Goal: Task Accomplishment & Management: Use online tool/utility

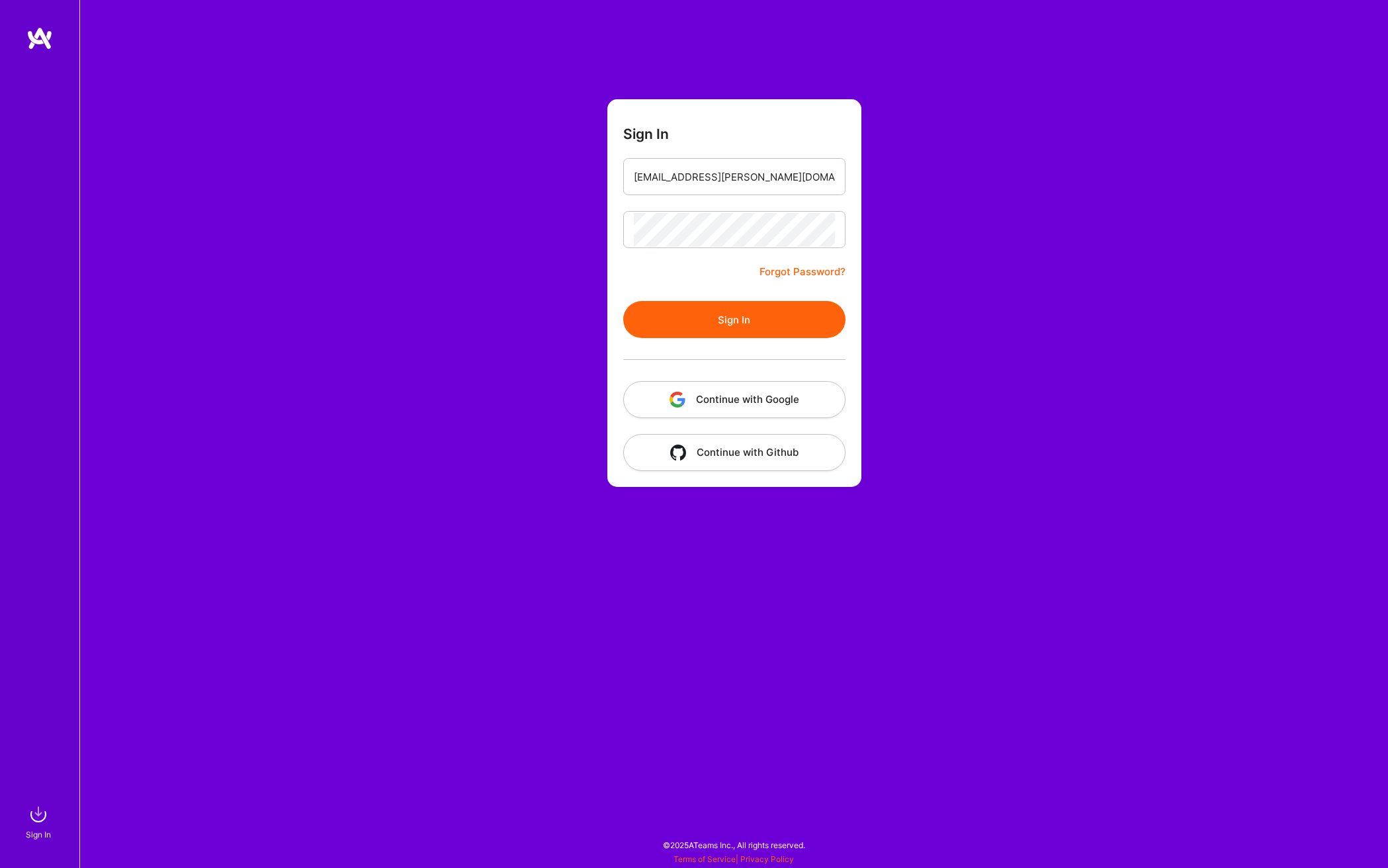
click at [735, 320] on button "Sign In" at bounding box center [734, 319] width 222 height 37
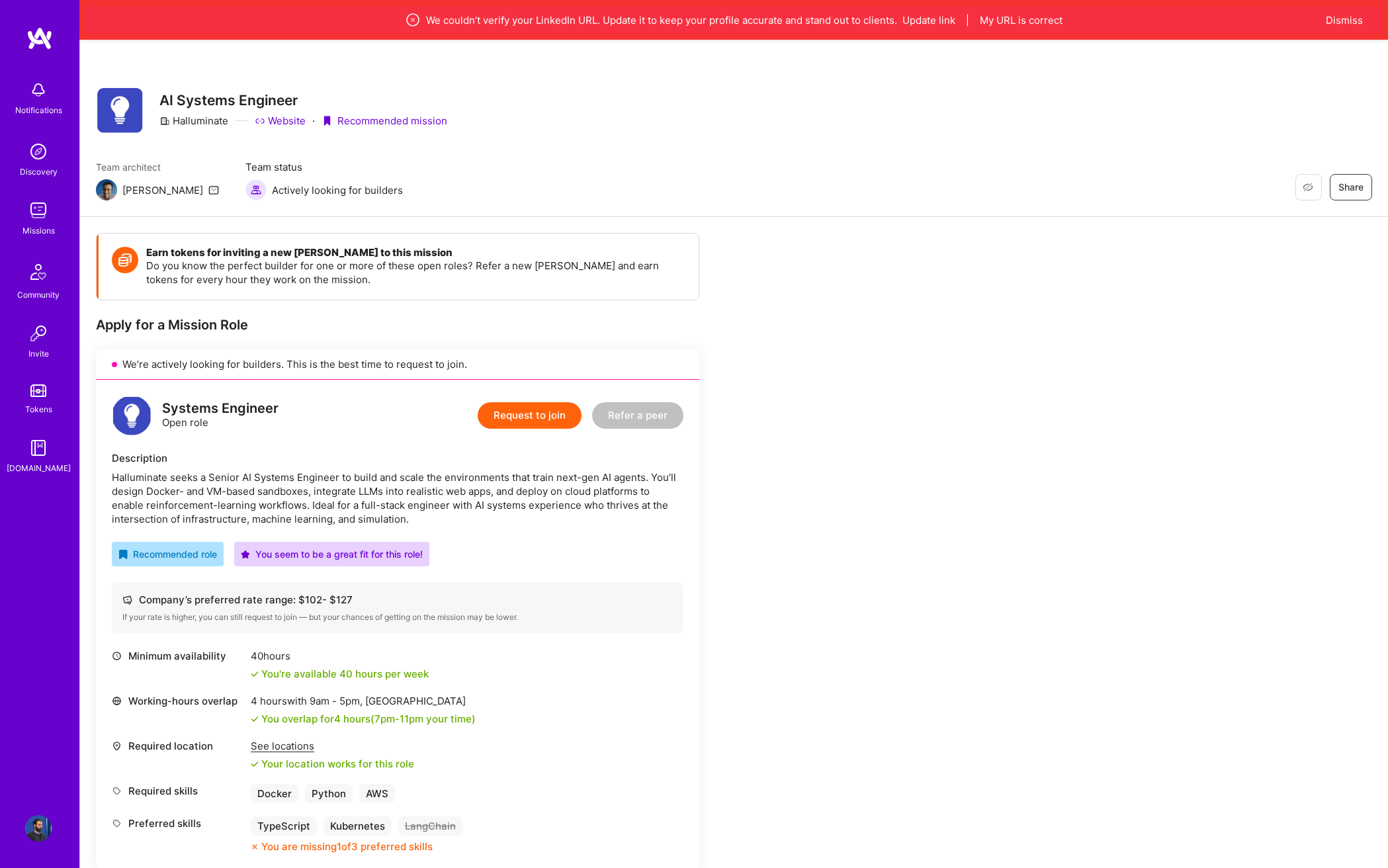
drag, startPoint x: 1344, startPoint y: 20, endPoint x: 1229, endPoint y: 84, distance: 131.6
click at [1344, 20] on button "Dismiss" at bounding box center [1345, 20] width 37 height 14
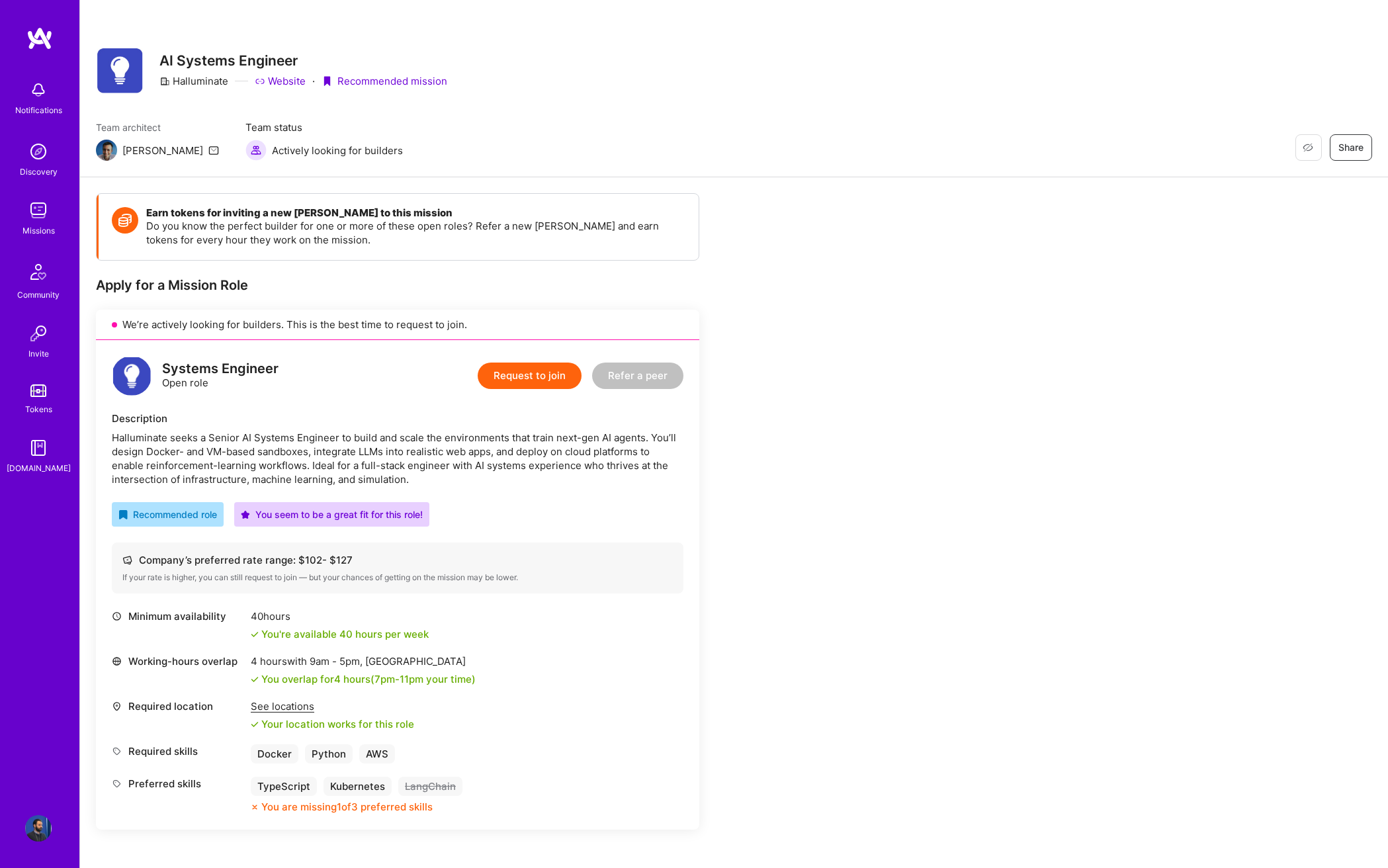
click at [30, 153] on img at bounding box center [39, 152] width 26 height 26
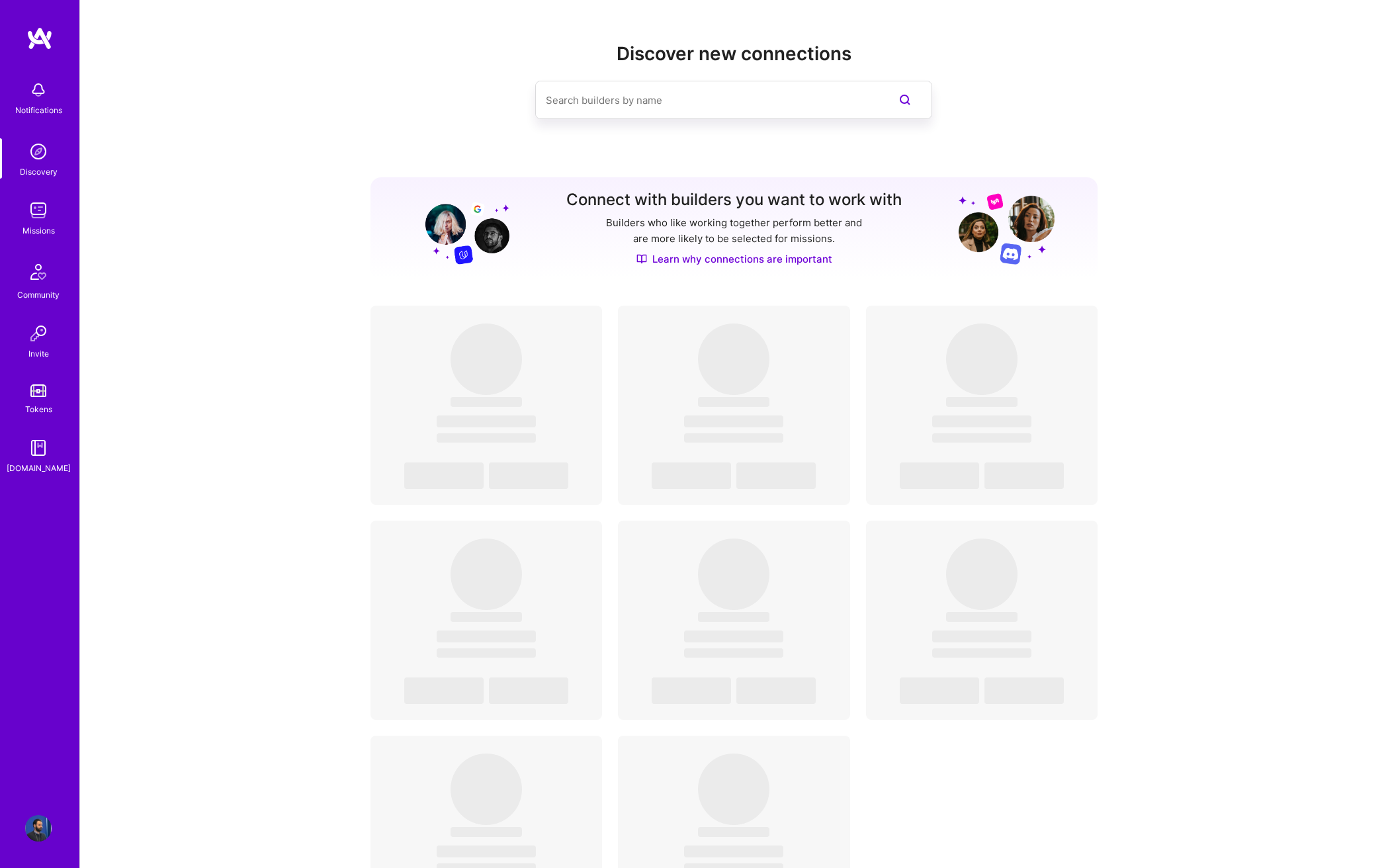
click at [43, 216] on img at bounding box center [39, 211] width 26 height 26
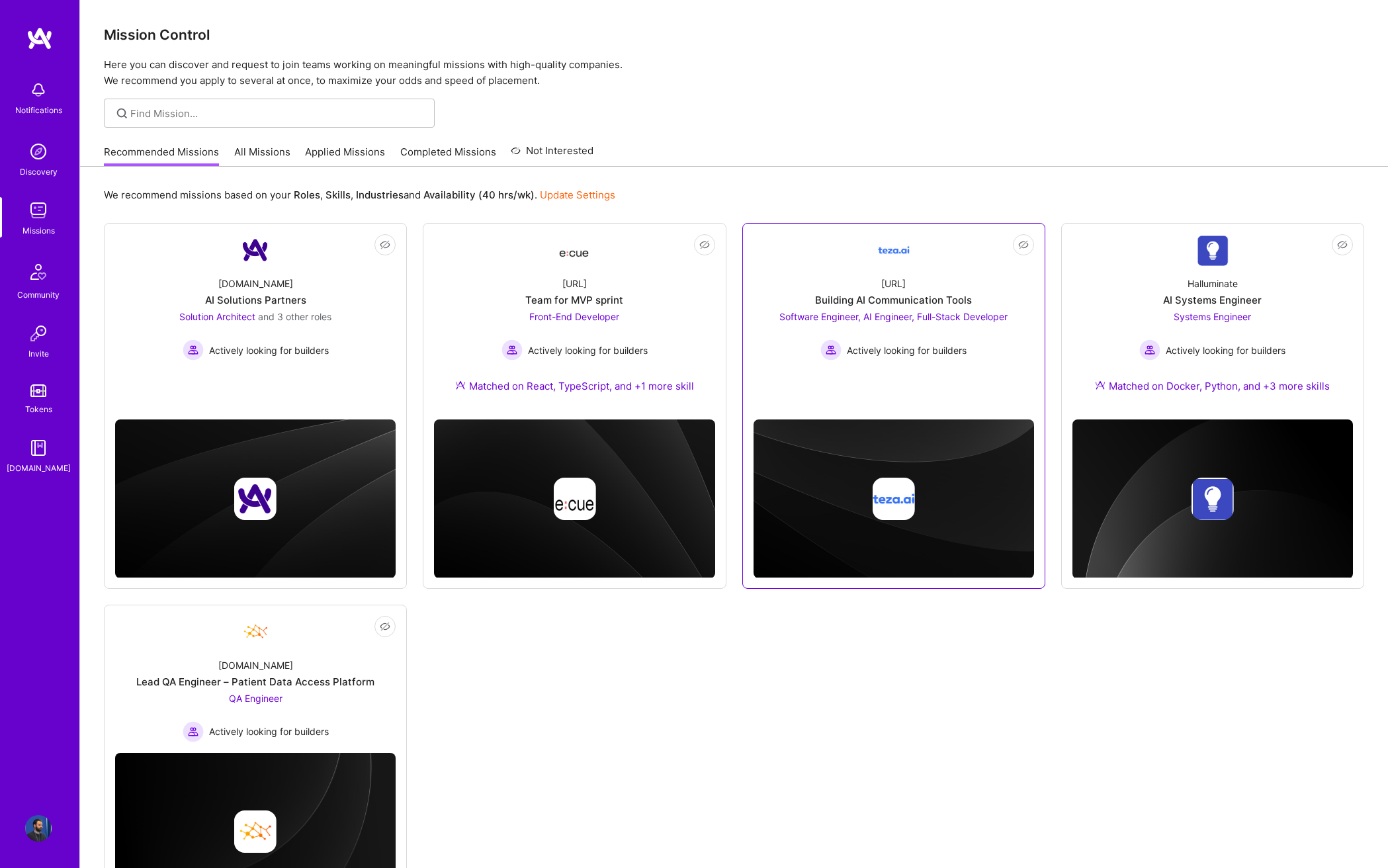
click at [950, 345] on span "Actively looking for builders" at bounding box center [907, 350] width 120 height 14
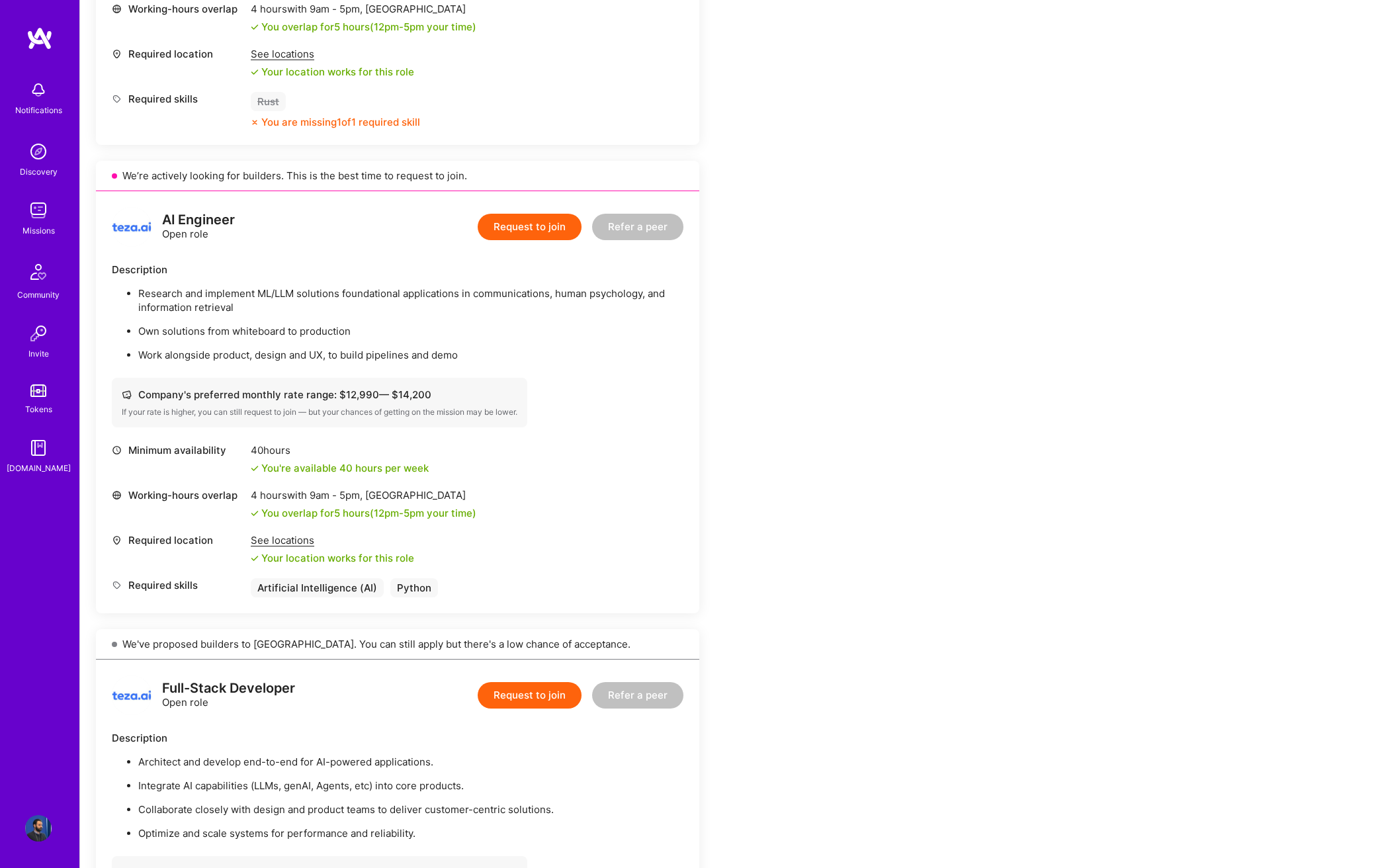
scroll to position [582, 0]
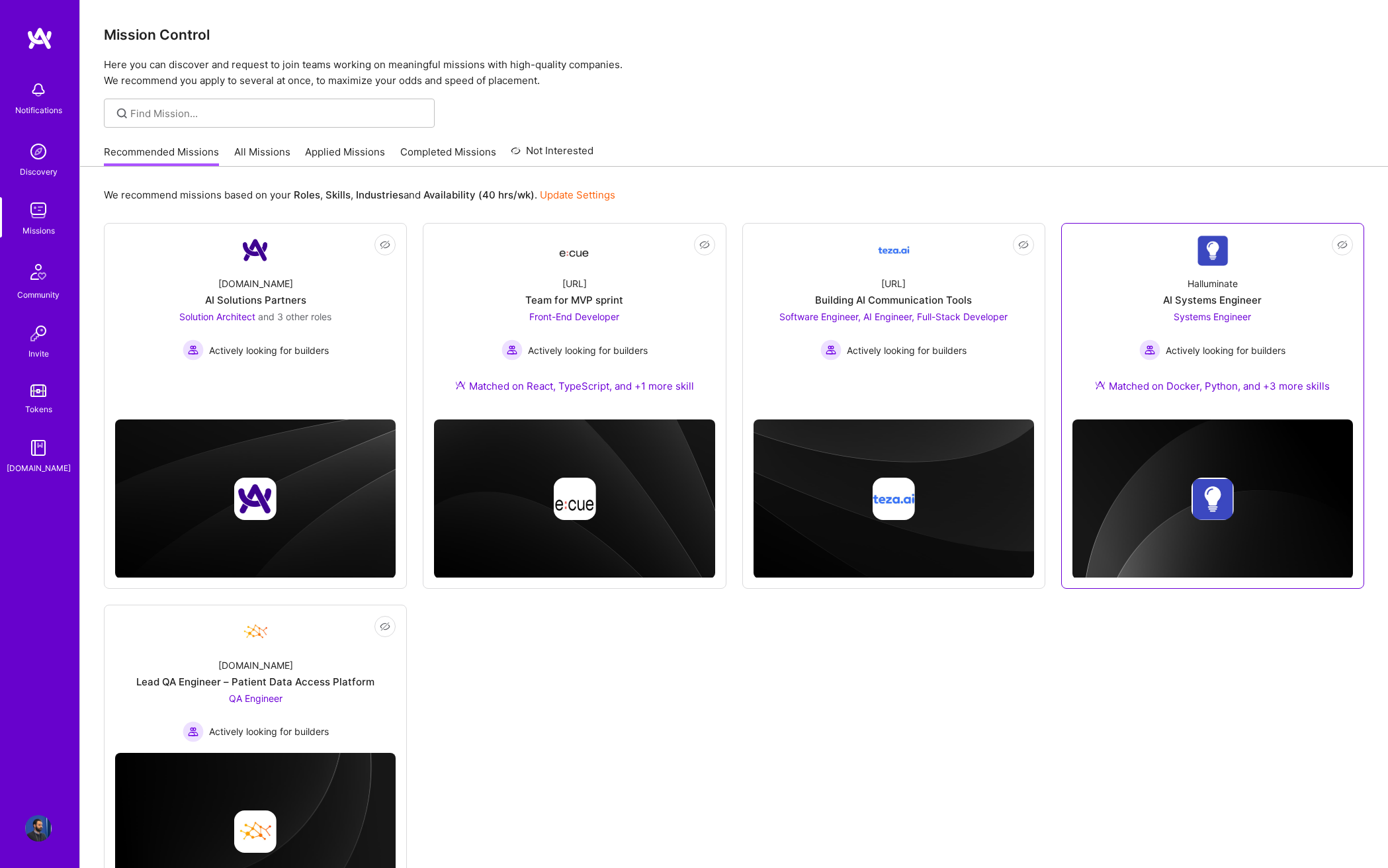
click at [1260, 332] on div "Systems Engineer Actively looking for builders" at bounding box center [1213, 335] width 146 height 51
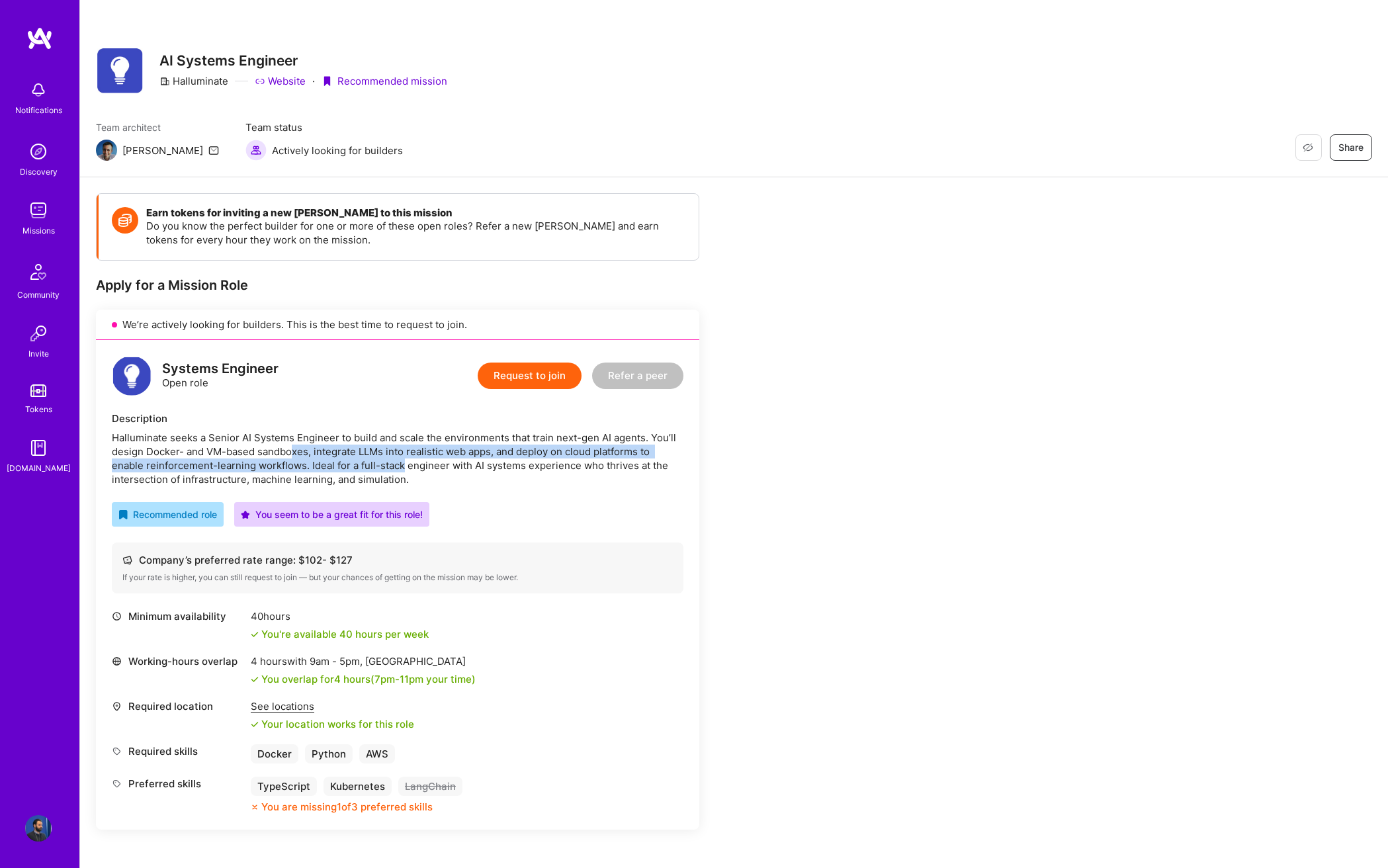
drag, startPoint x: 394, startPoint y: 457, endPoint x: 403, endPoint y: 470, distance: 15.8
click at [403, 470] on div "Halluminate seeks a Senior AI Systems Engineer to build and scale the environme…" at bounding box center [397, 458] width 571 height 56
drag, startPoint x: 380, startPoint y: 457, endPoint x: 397, endPoint y: 462, distance: 17.7
click at [397, 462] on div "Halluminate seeks a Senior AI Systems Engineer to build and scale the environme…" at bounding box center [397, 458] width 571 height 56
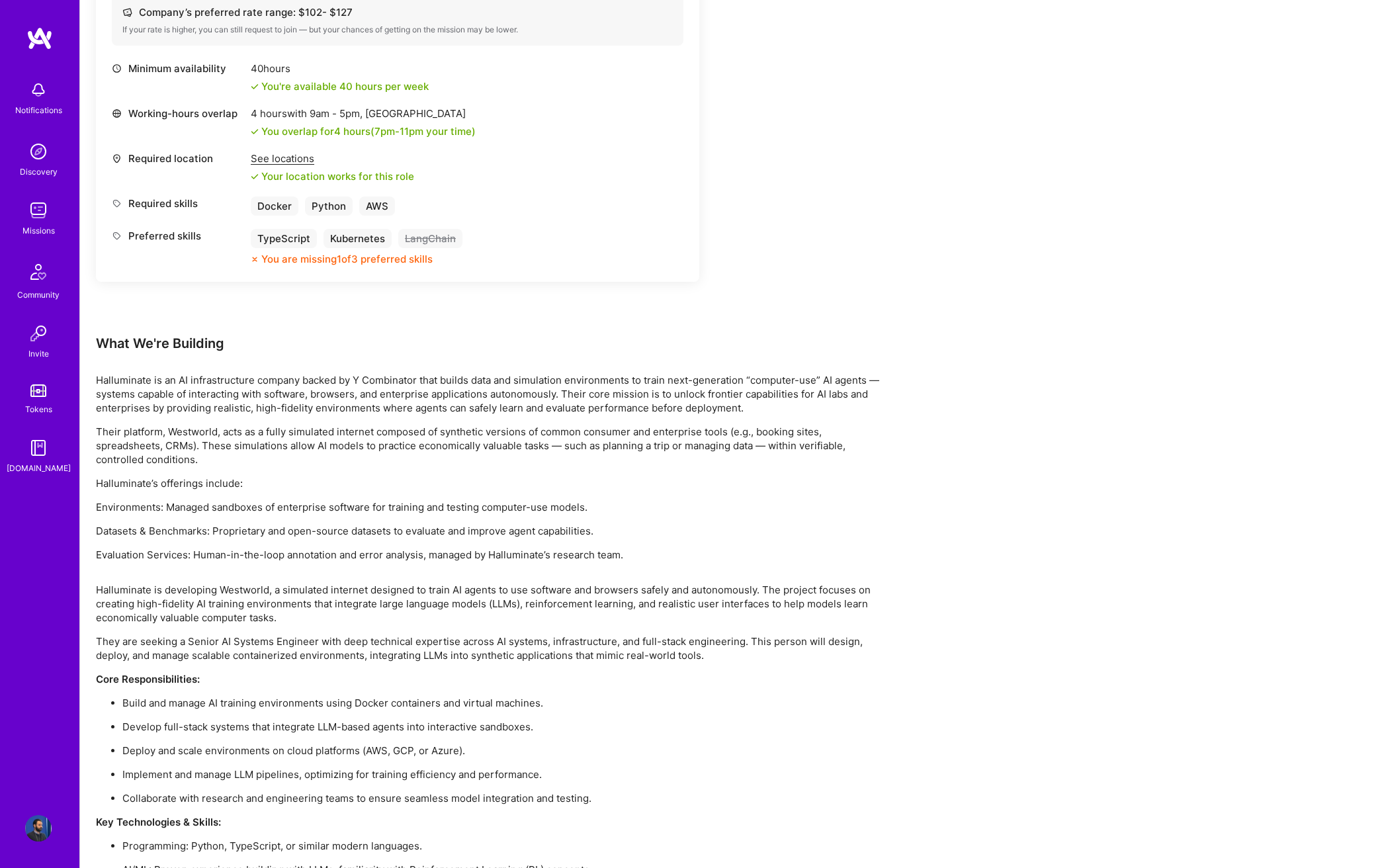
scroll to position [744, 0]
